Goal: Register for event/course

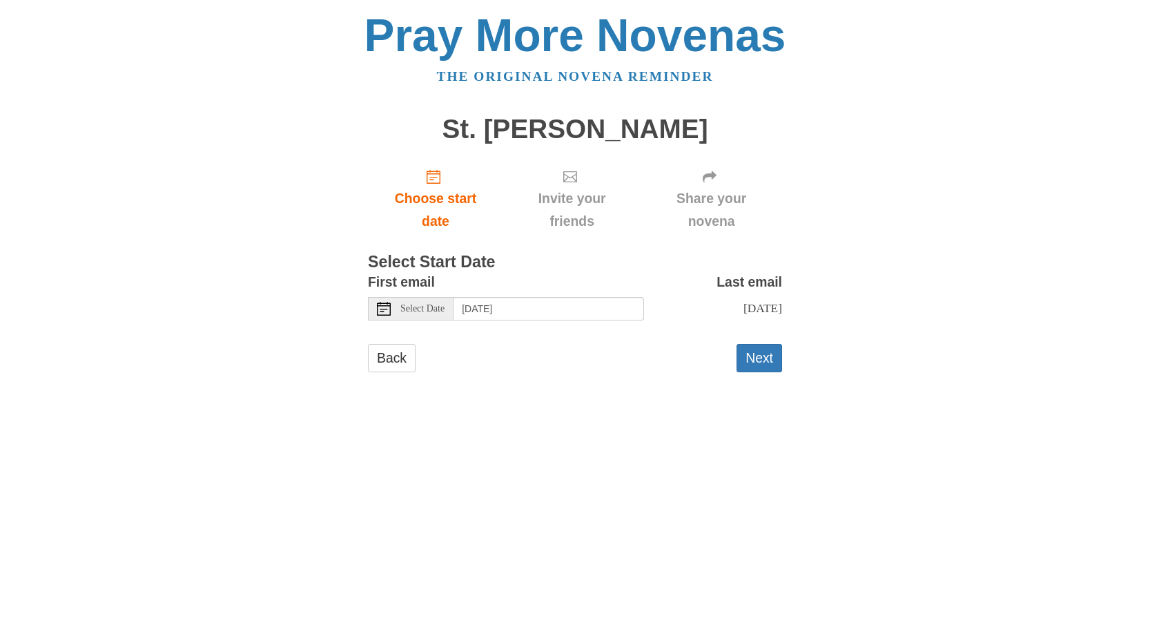
click at [420, 308] on span "Select Date" at bounding box center [422, 309] width 44 height 10
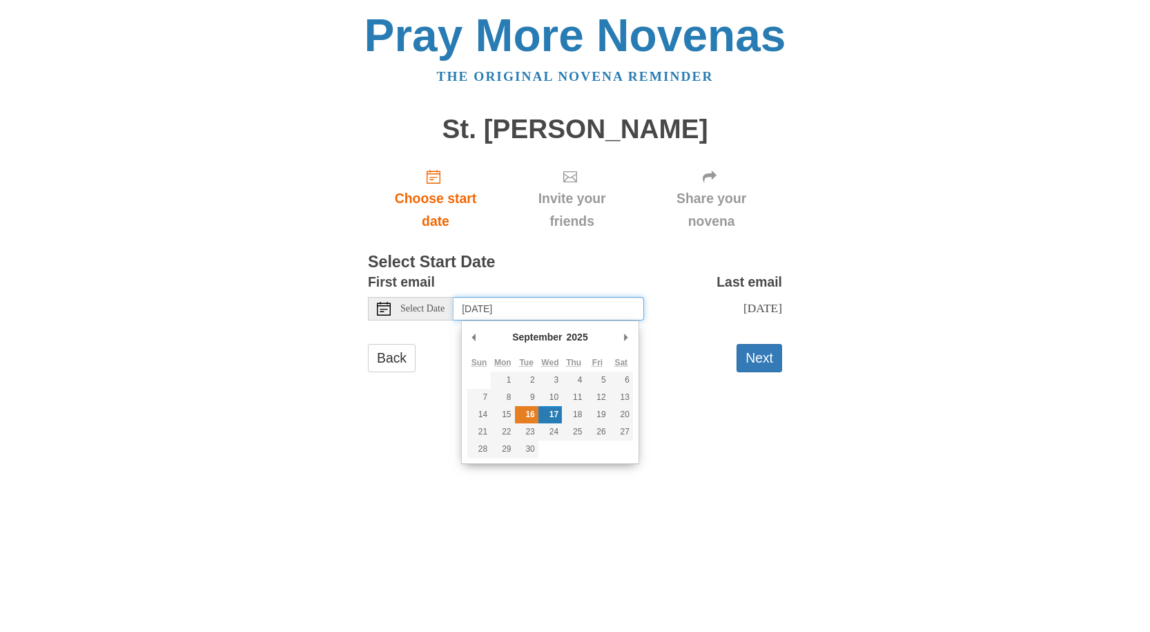
type input "[DATE]"
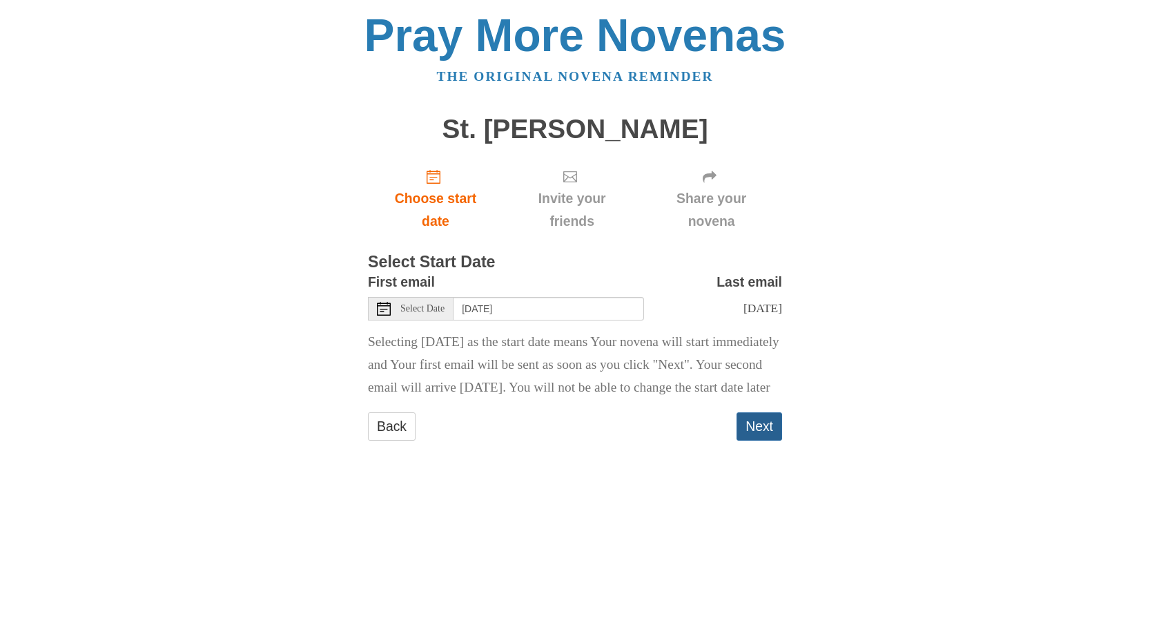
click at [762, 440] on button "Next" at bounding box center [760, 426] width 46 height 28
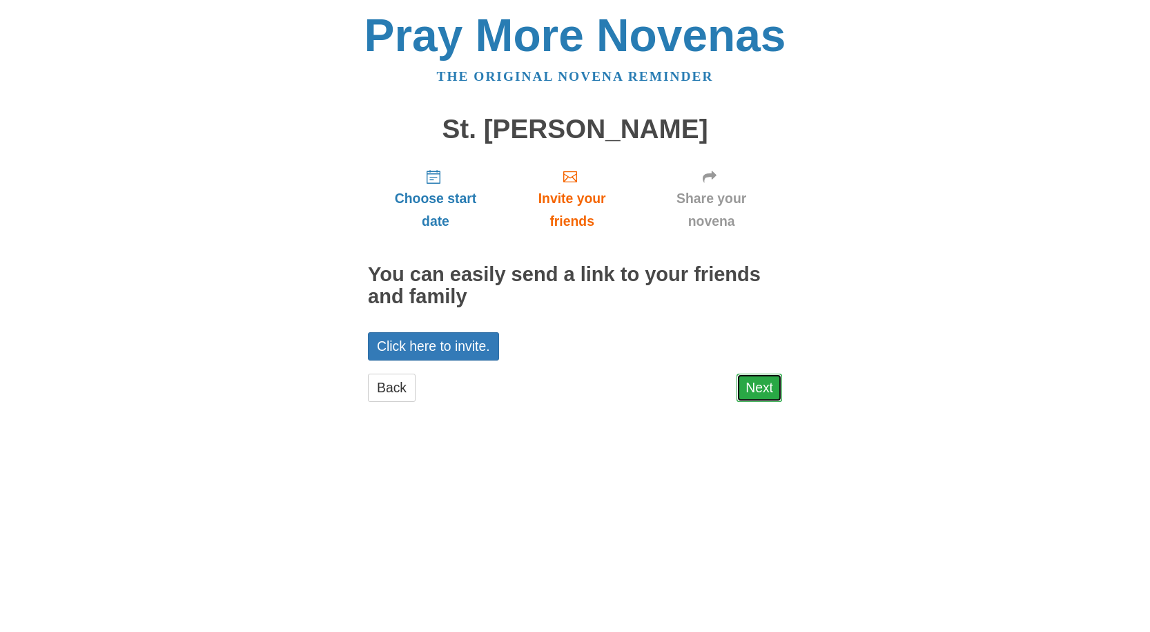
click at [769, 386] on link "Next" at bounding box center [760, 387] width 46 height 28
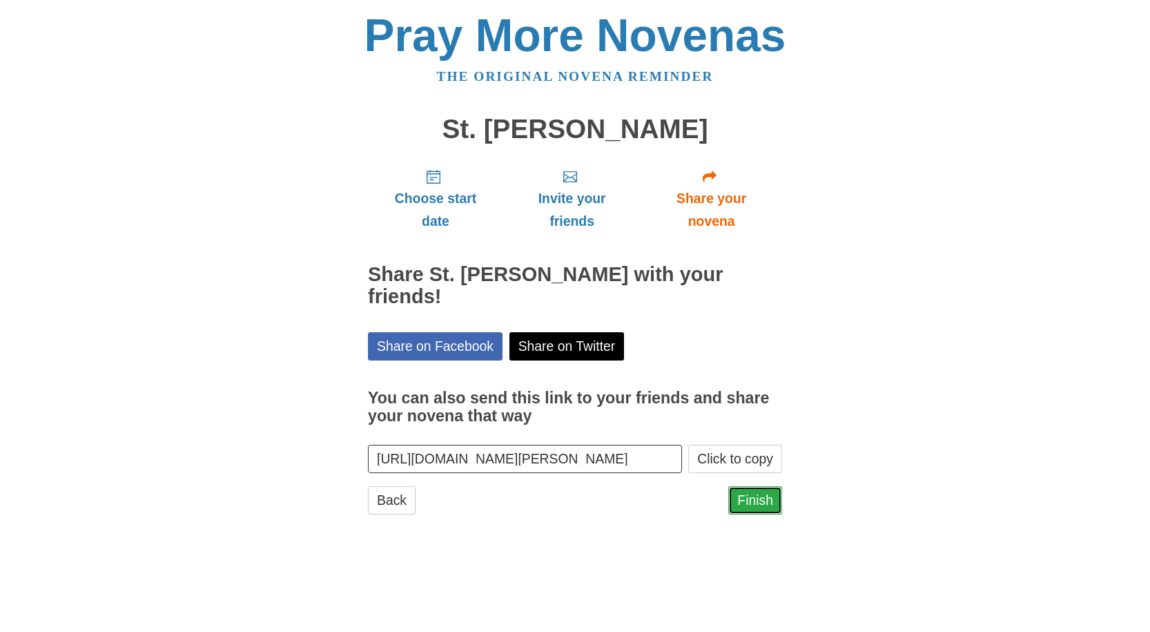
click at [757, 503] on link "Finish" at bounding box center [755, 500] width 54 height 28
